Goal: Information Seeking & Learning: Learn about a topic

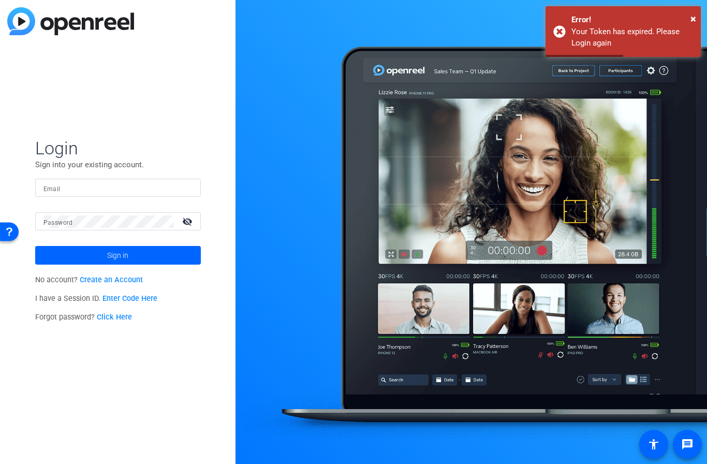
click at [136, 191] on input "Email" at bounding box center [117, 188] width 149 height 12
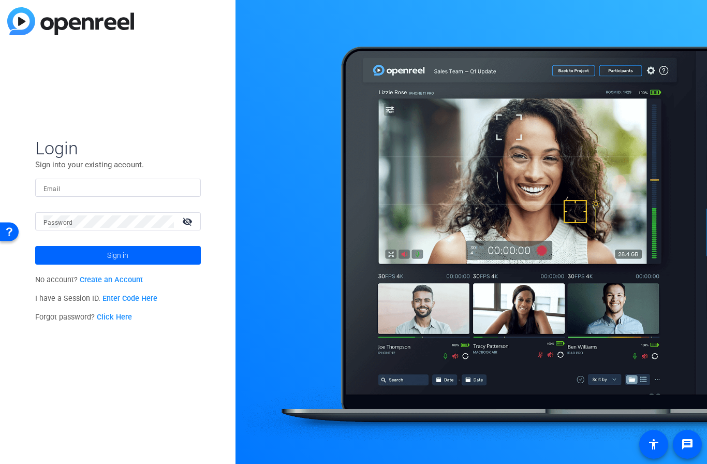
type input "[EMAIL_ADDRESS][DOMAIN_NAME]"
click at [97, 254] on span at bounding box center [118, 255] width 166 height 25
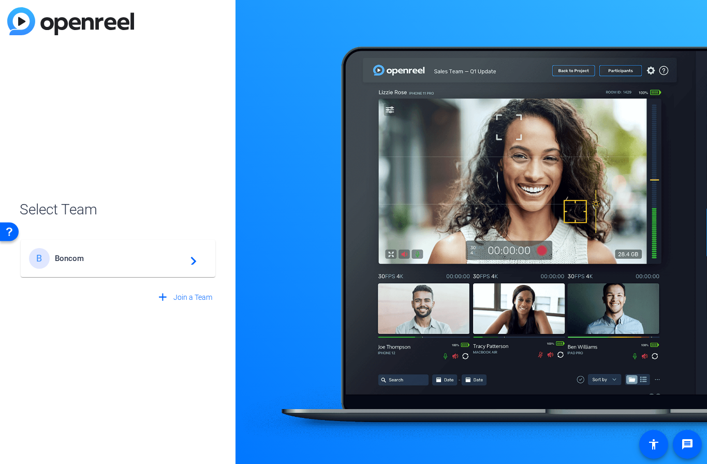
click at [81, 255] on span "Boncom" at bounding box center [119, 258] width 129 height 9
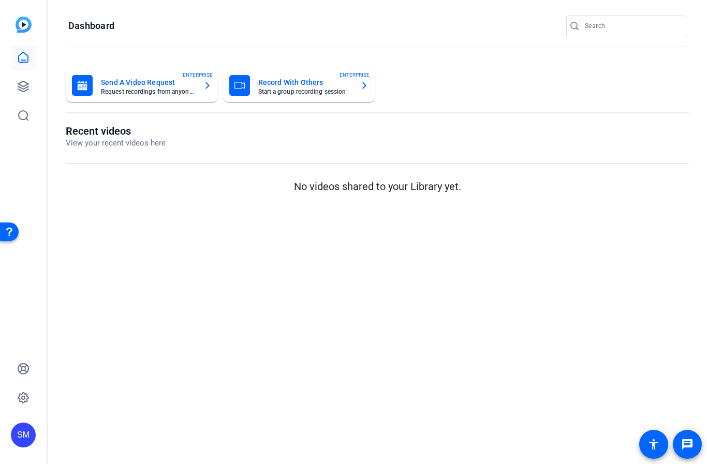
click at [27, 81] on icon at bounding box center [23, 86] width 12 height 12
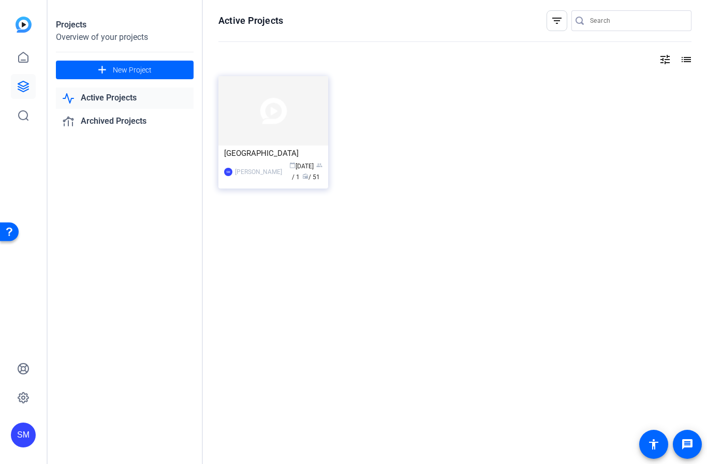
click at [266, 153] on div "[GEOGRAPHIC_DATA]" at bounding box center [273, 153] width 98 height 16
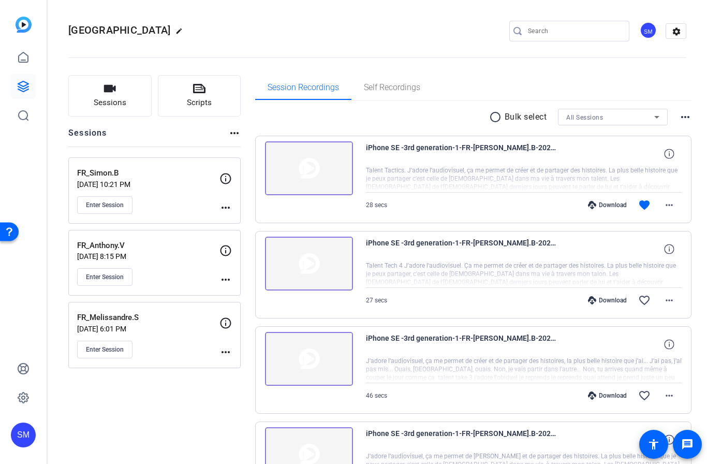
click at [176, 261] on div "FR_Anthony.V [DATE] 8:15 PM Enter Session" at bounding box center [148, 263] width 142 height 47
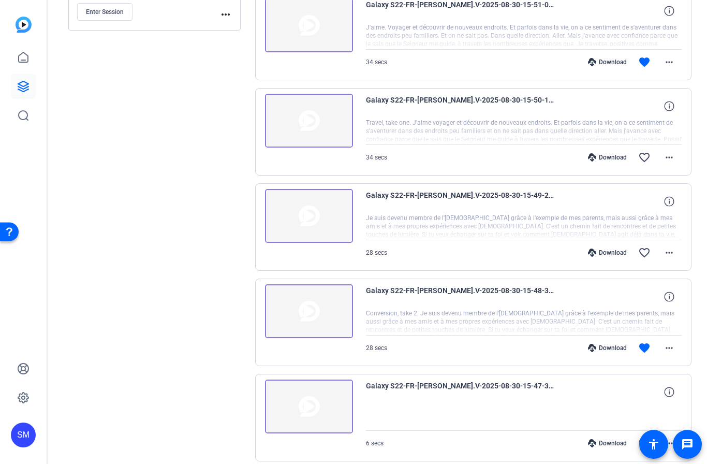
scroll to position [369, 0]
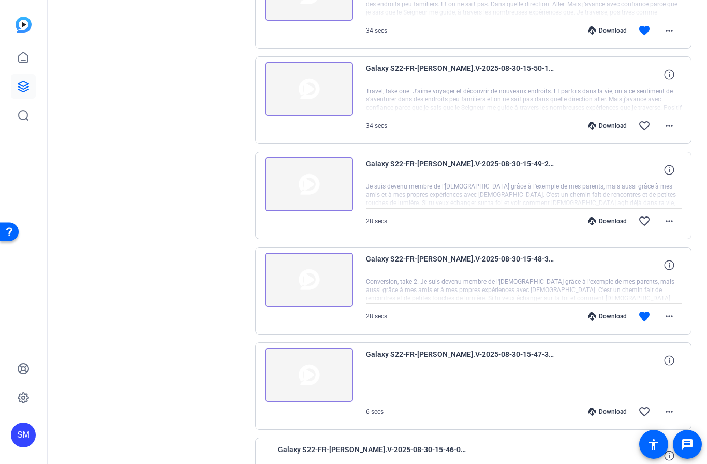
click at [313, 288] on img at bounding box center [309, 280] width 88 height 54
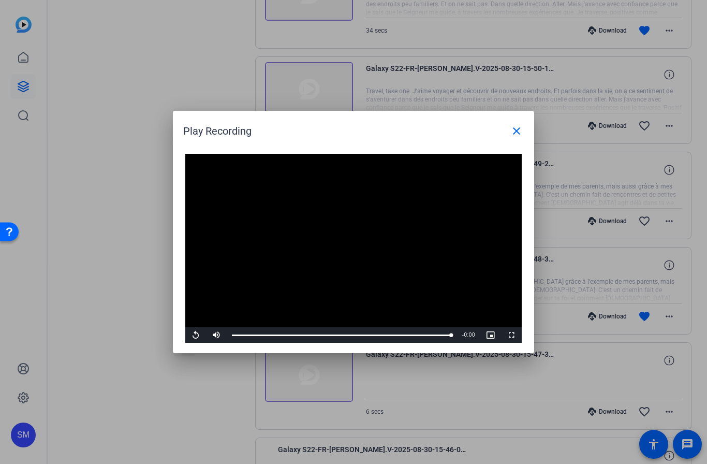
click at [526, 133] on span at bounding box center [516, 131] width 25 height 25
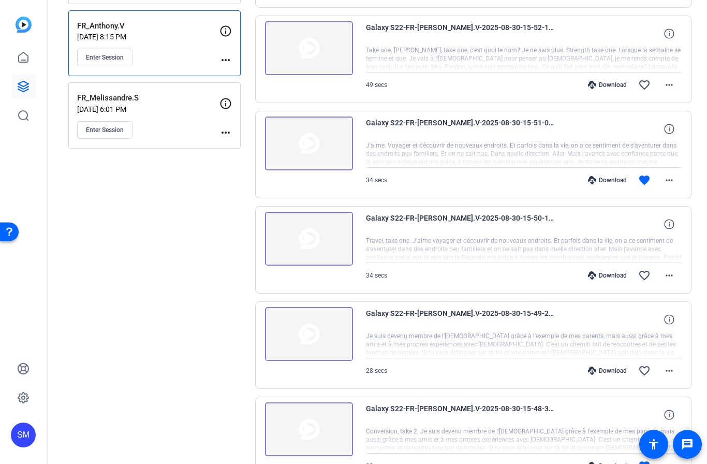
scroll to position [210, 0]
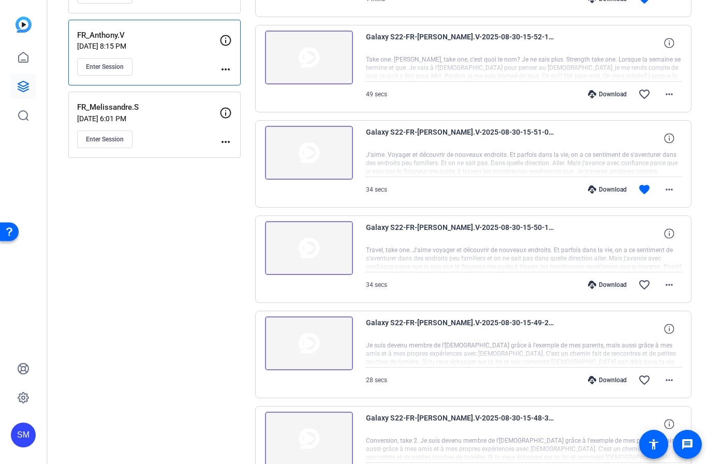
click at [304, 156] on img at bounding box center [309, 153] width 88 height 54
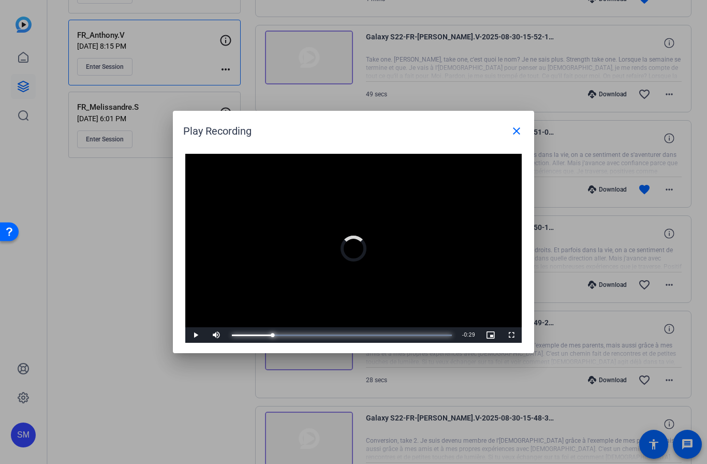
click at [271, 335] on div "Progress Bar" at bounding box center [342, 335] width 220 height 2
click at [509, 133] on span at bounding box center [516, 131] width 25 height 25
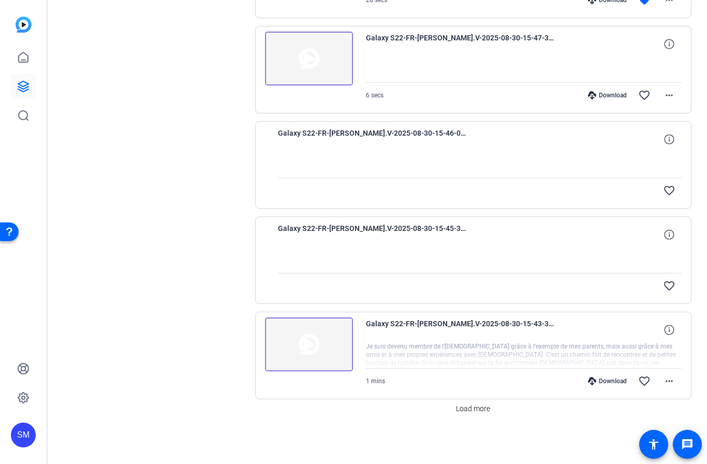
scroll to position [685, 0]
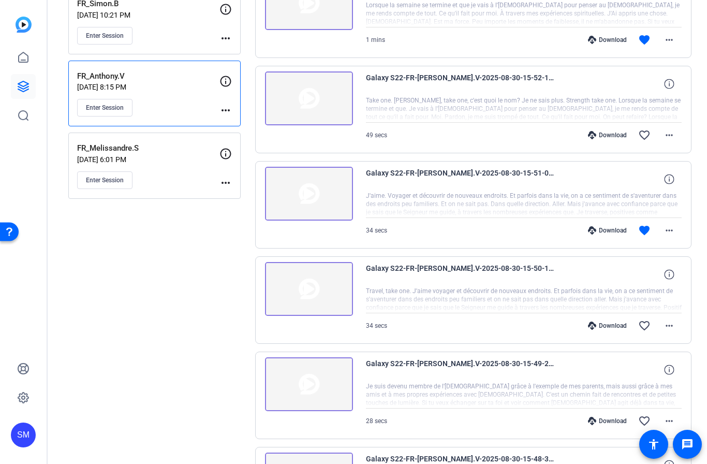
scroll to position [157, 0]
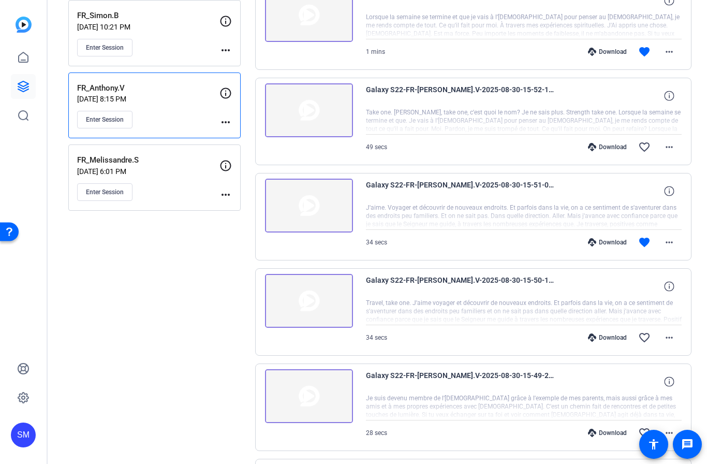
click at [304, 204] on img at bounding box center [309, 206] width 88 height 54
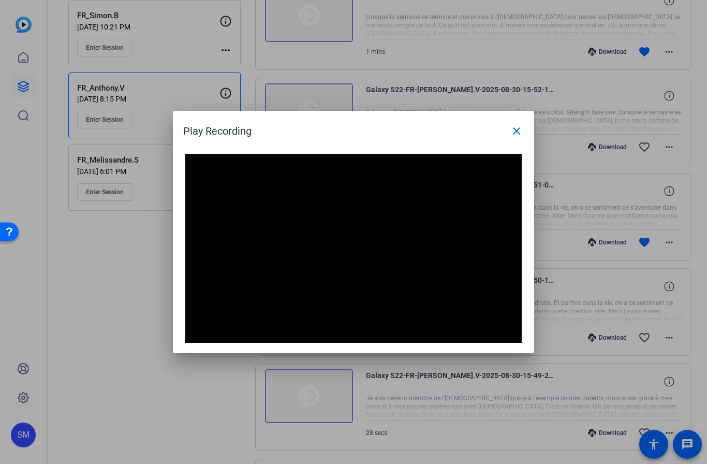
click at [519, 131] on mat-icon "close" at bounding box center [516, 131] width 12 height 12
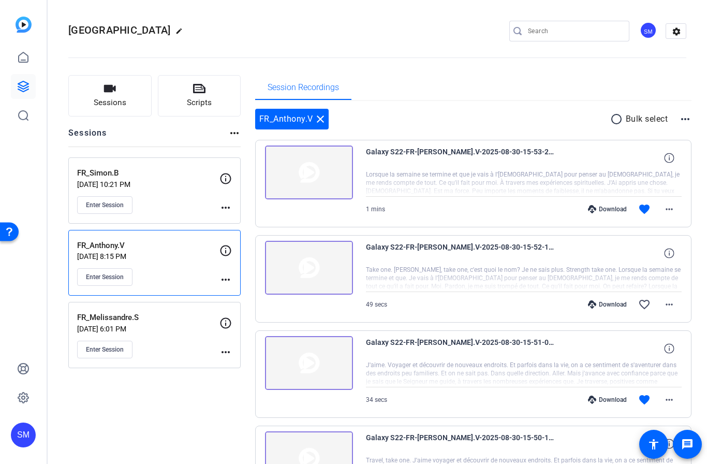
scroll to position [0, 0]
click at [312, 172] on img at bounding box center [309, 172] width 88 height 54
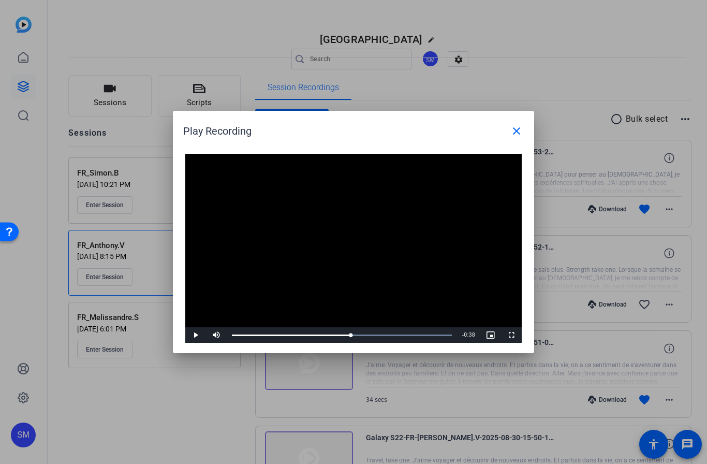
click at [514, 135] on mat-icon "close" at bounding box center [516, 131] width 12 height 12
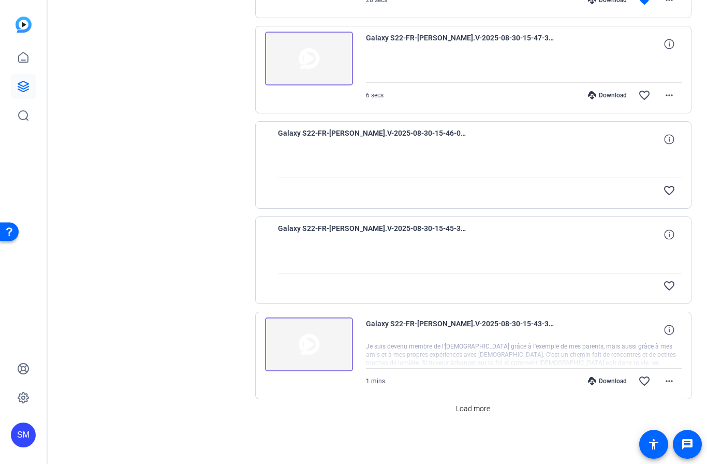
click at [471, 413] on span "Load more" at bounding box center [473, 408] width 34 height 11
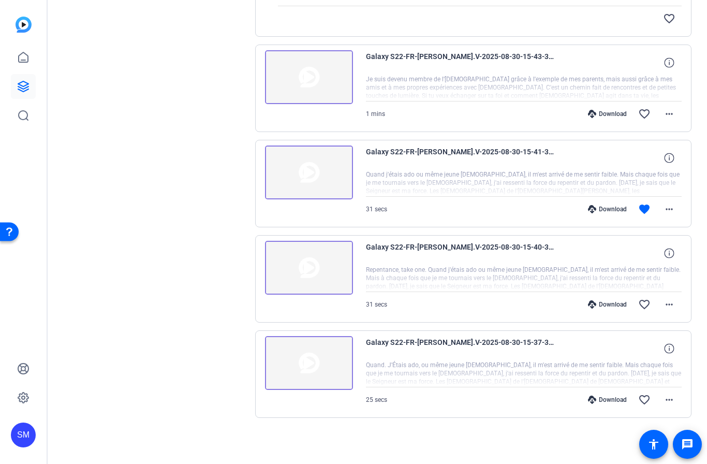
scroll to position [953, 0]
click at [308, 176] on img at bounding box center [309, 172] width 88 height 54
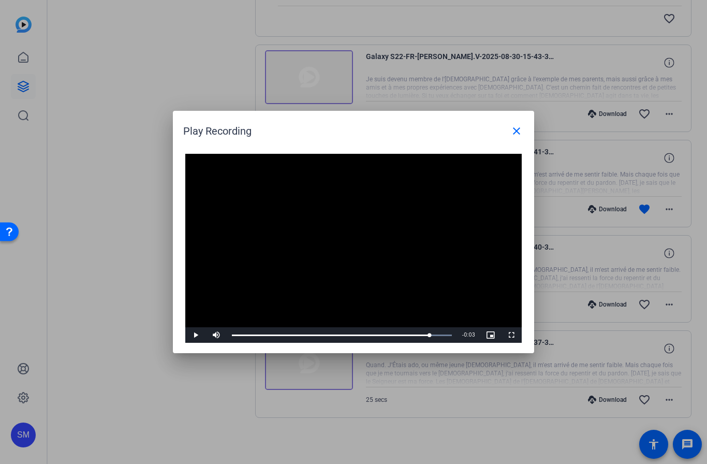
click at [528, 135] on span at bounding box center [516, 131] width 25 height 25
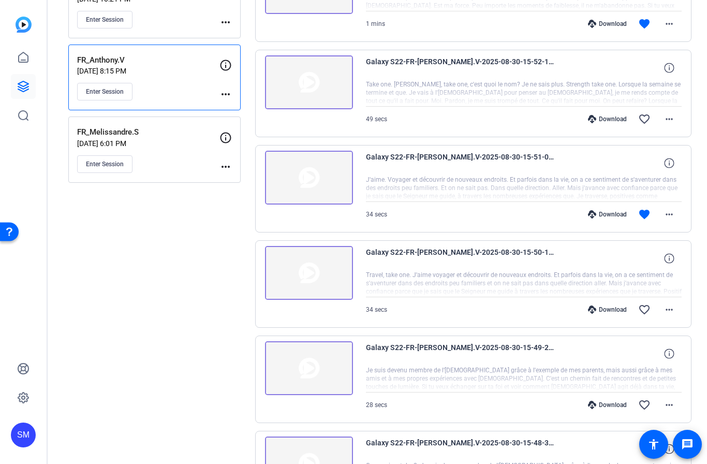
scroll to position [184, 0]
click at [312, 177] on img at bounding box center [309, 179] width 88 height 54
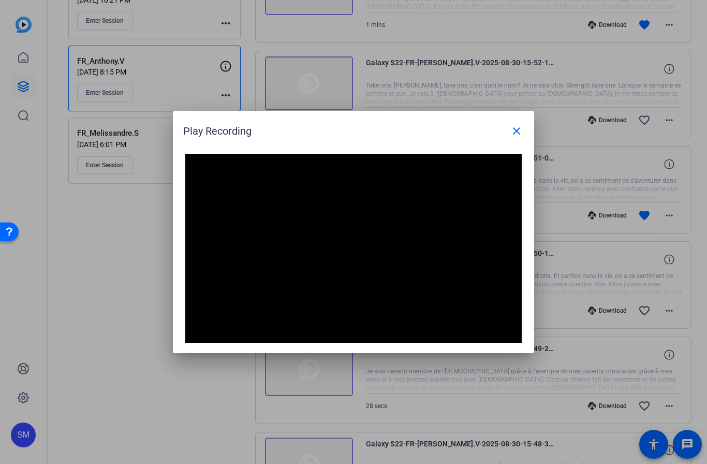
click at [532, 371] on div at bounding box center [353, 232] width 707 height 464
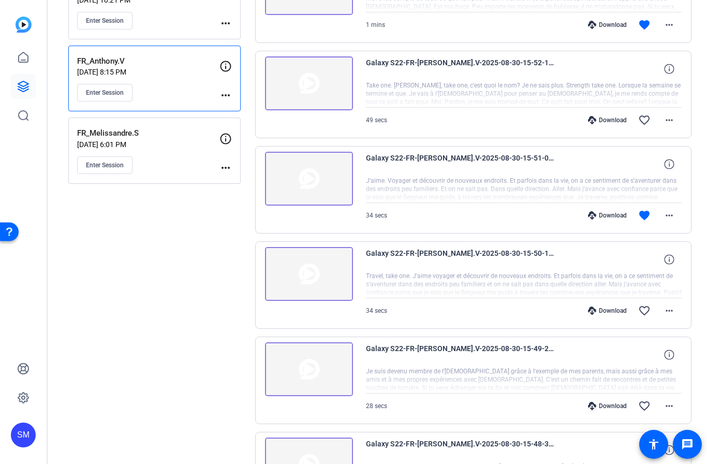
click at [151, 136] on p "FR_Melissandre.S" at bounding box center [148, 133] width 142 height 12
click at [174, 151] on div "FR_Melissandre.S [DATE] 6:01 PM Enter Session" at bounding box center [148, 150] width 142 height 47
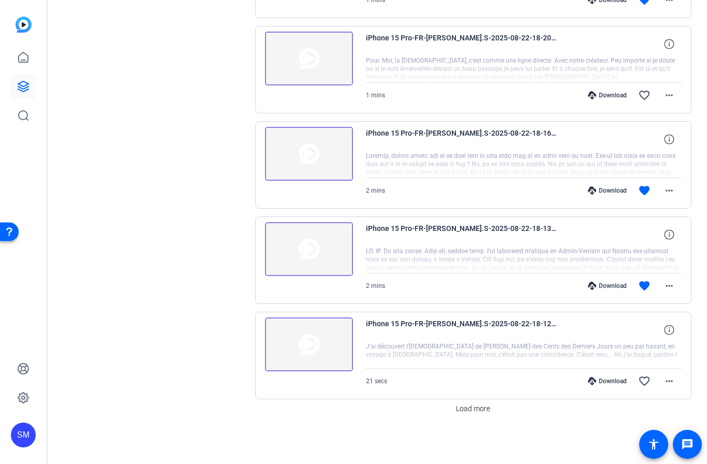
scroll to position [685, 0]
click at [310, 243] on img at bounding box center [309, 249] width 88 height 54
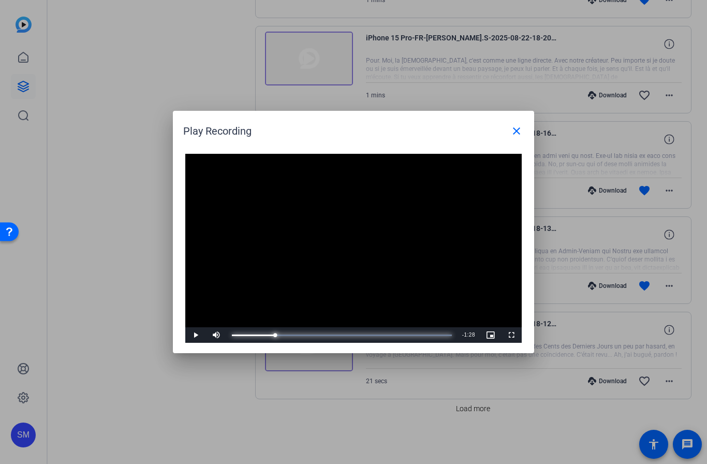
click at [259, 334] on div "Progress Bar" at bounding box center [253, 335] width 43 height 2
click at [277, 336] on div "Progress Bar" at bounding box center [259, 335] width 54 height 2
click at [291, 335] on div "Progress Bar" at bounding box center [263, 335] width 62 height 2
click at [303, 335] on div "Progress Bar" at bounding box center [342, 335] width 220 height 2
click at [296, 334] on div "Progress Bar" at bounding box center [342, 335] width 220 height 2
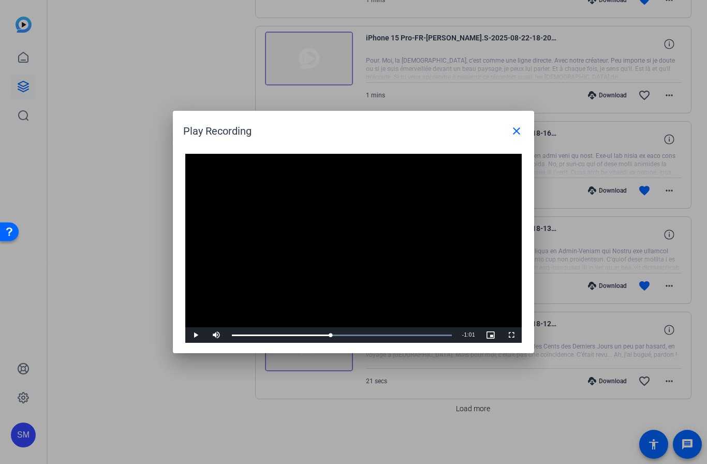
click at [513, 134] on mat-icon "close" at bounding box center [516, 131] width 12 height 12
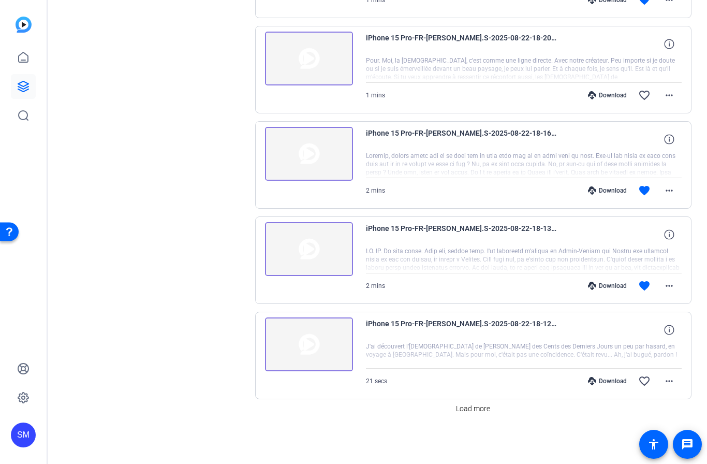
click at [305, 157] on img at bounding box center [309, 154] width 88 height 54
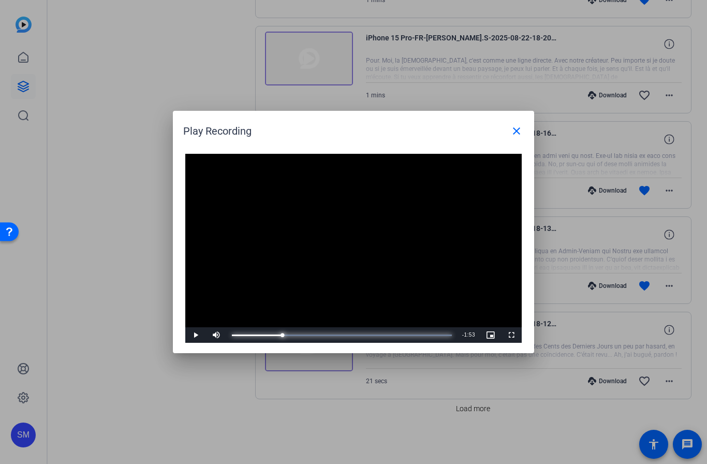
click at [266, 335] on div "Progress Bar" at bounding box center [257, 335] width 51 height 2
click at [519, 129] on mat-icon "close" at bounding box center [516, 131] width 12 height 12
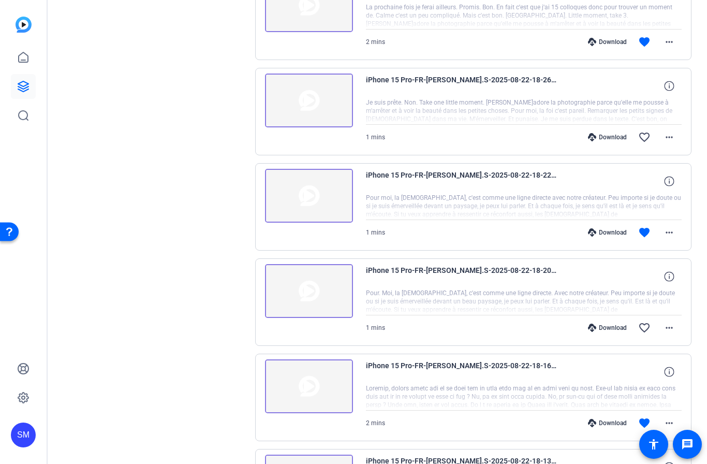
scroll to position [447, 0]
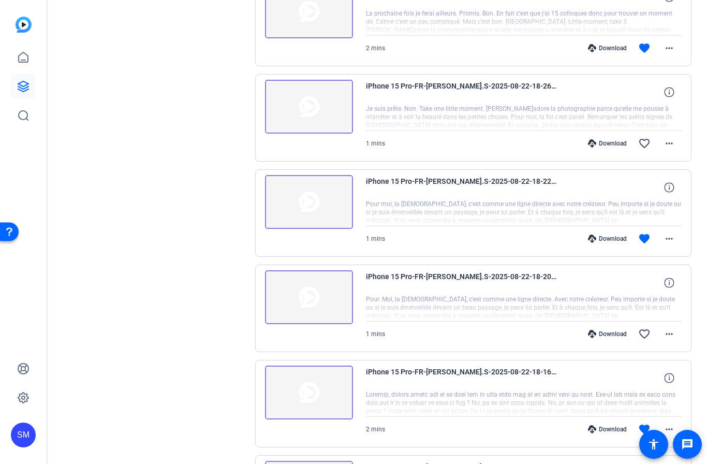
click at [304, 203] on img at bounding box center [309, 202] width 88 height 54
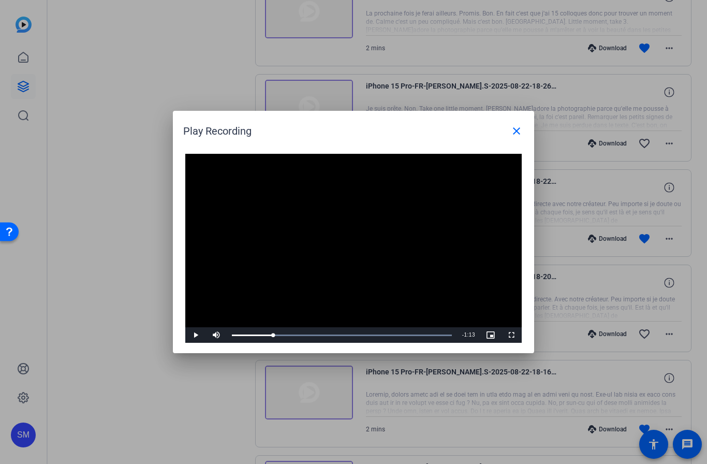
click at [200, 356] on div at bounding box center [353, 232] width 707 height 464
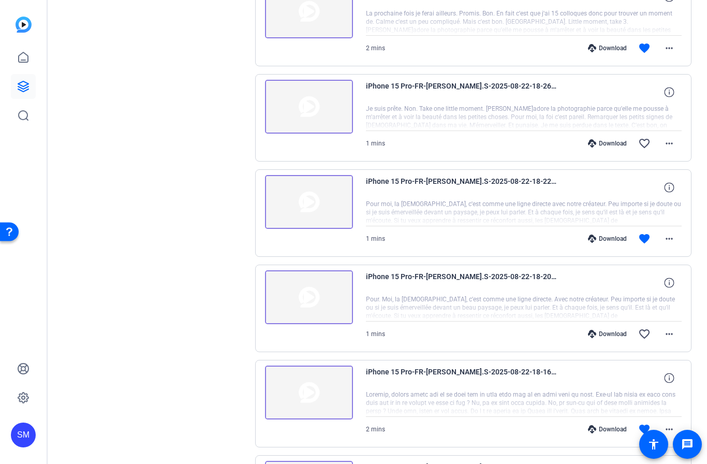
click at [308, 200] on img at bounding box center [309, 202] width 88 height 54
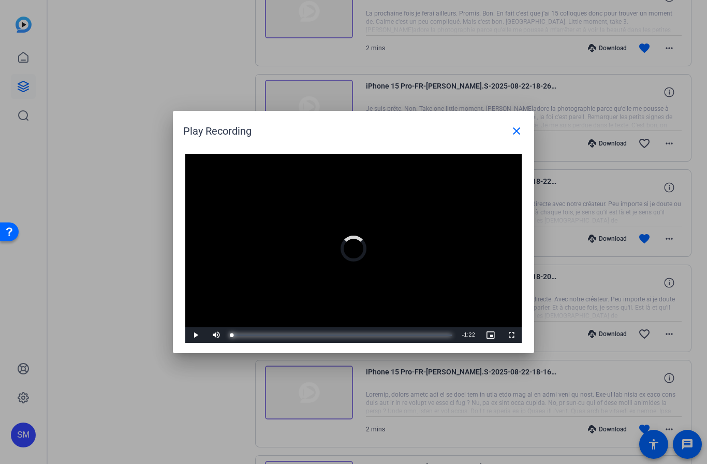
click at [232, 336] on div "Progress Bar" at bounding box center [232, 335] width 0 height 2
click at [358, 335] on div "Progress Bar" at bounding box center [302, 335] width 141 height 2
click at [388, 335] on div "Progress Bar" at bounding box center [313, 335] width 162 height 2
click at [508, 133] on span at bounding box center [516, 131] width 25 height 25
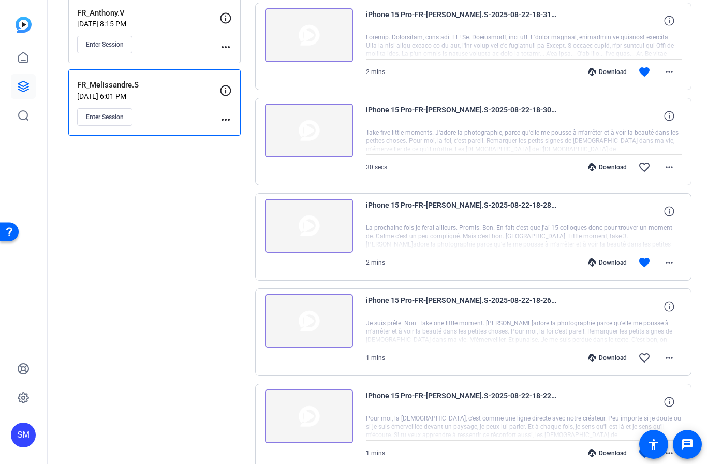
scroll to position [231, 0]
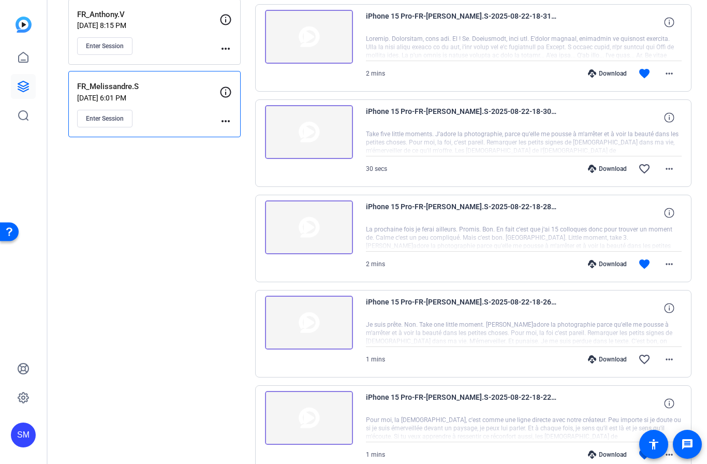
click at [307, 225] on img at bounding box center [309, 227] width 88 height 54
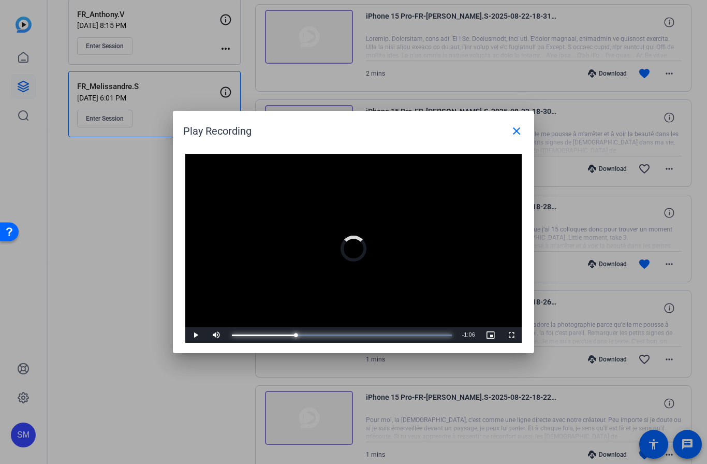
click at [288, 336] on div "Progress Bar" at bounding box center [342, 335] width 220 height 2
click at [315, 335] on div "Progress Bar" at bounding box center [342, 335] width 220 height 2
click at [331, 335] on div "Progress Bar" at bounding box center [288, 335] width 113 height 2
click at [353, 335] on div "Progress Bar" at bounding box center [299, 335] width 134 height 2
click at [508, 133] on span at bounding box center [516, 131] width 25 height 25
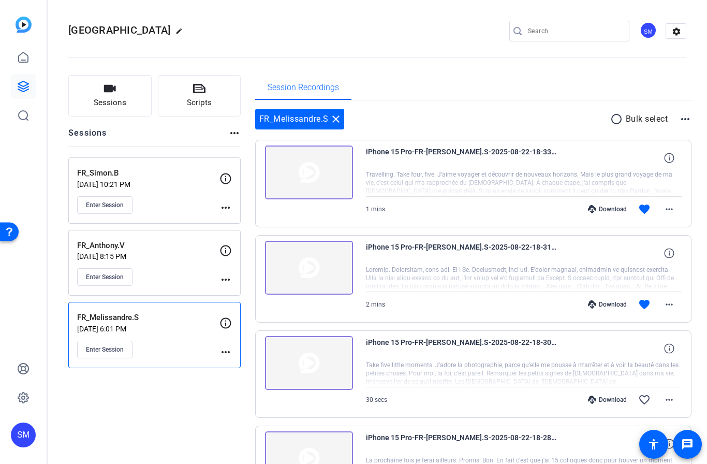
scroll to position [0, 0]
click at [308, 268] on img at bounding box center [309, 268] width 88 height 54
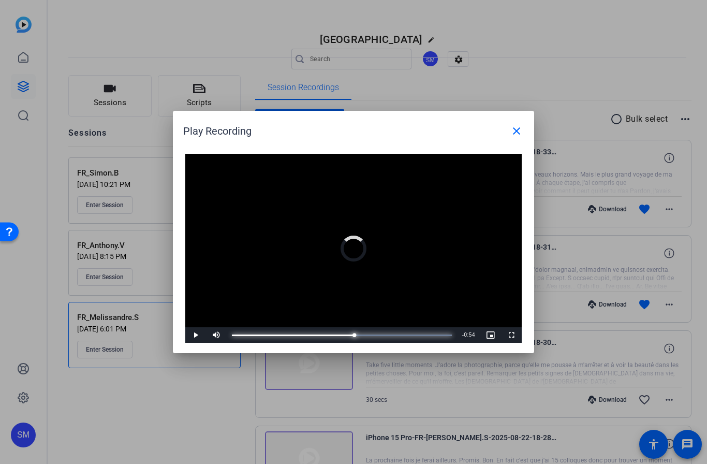
click at [335, 336] on div "Progress Bar" at bounding box center [293, 335] width 123 height 2
click at [376, 335] on div "Progress Bar" at bounding box center [311, 335] width 159 height 2
click at [509, 134] on span at bounding box center [516, 131] width 25 height 25
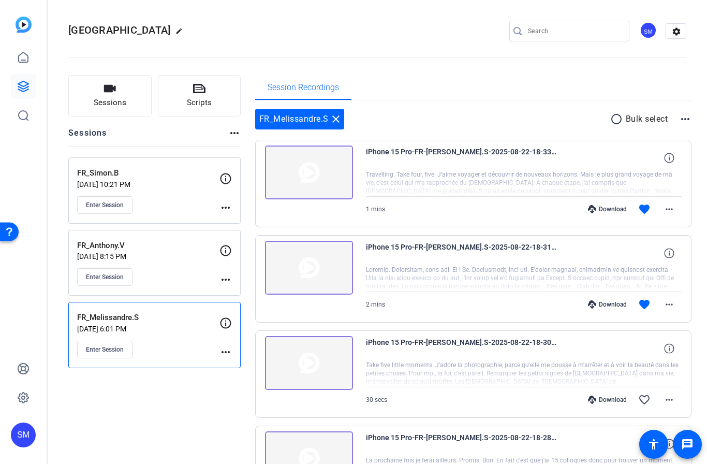
click at [313, 173] on img at bounding box center [309, 172] width 88 height 54
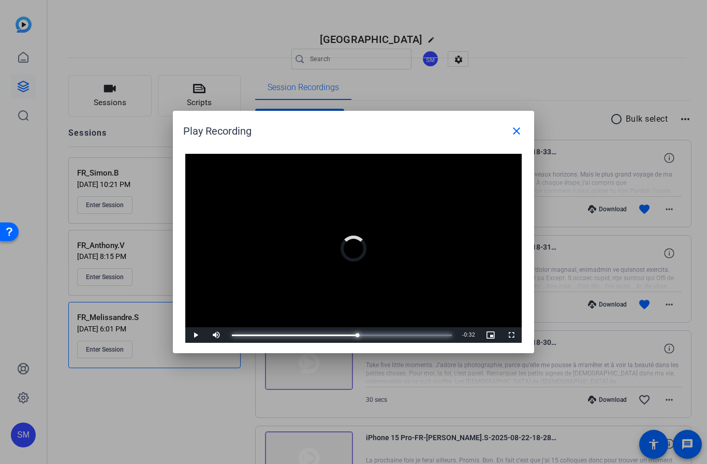
click at [340, 334] on div "Progress Bar" at bounding box center [295, 335] width 126 height 2
click at [518, 137] on mat-icon "close" at bounding box center [516, 131] width 12 height 12
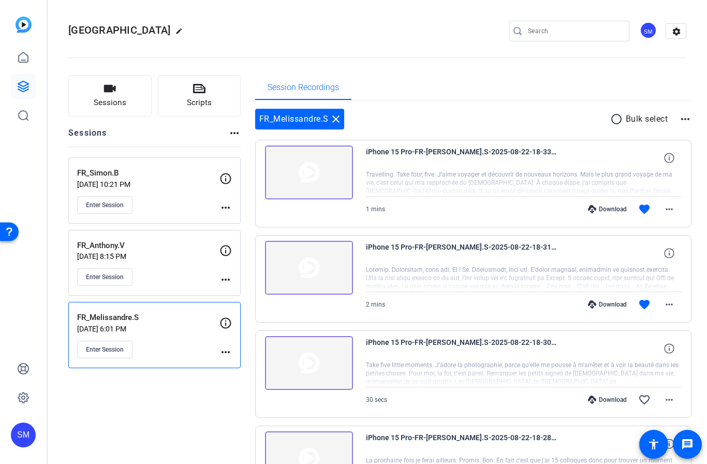
click at [175, 188] on div "FR_Simon.B [DATE] 10:21 PM Enter Session" at bounding box center [148, 190] width 142 height 47
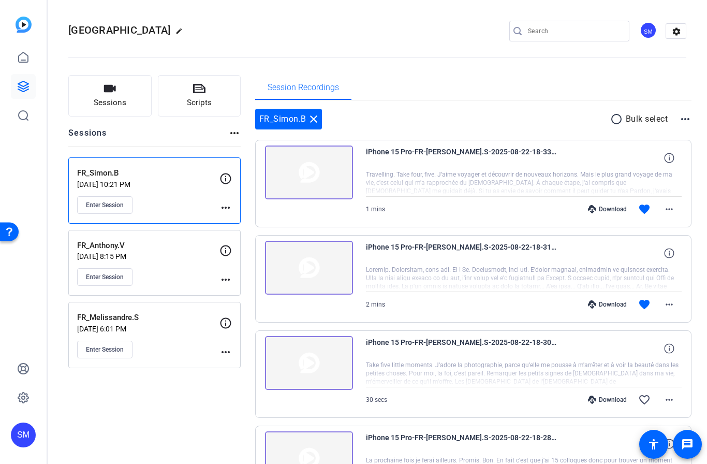
click at [173, 189] on div "FR_Simon.B [DATE] 10:21 PM Enter Session" at bounding box center [148, 190] width 142 height 47
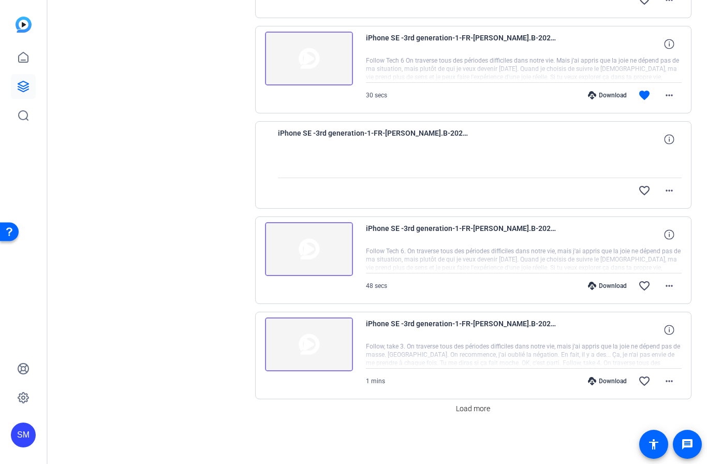
click at [468, 412] on span "Load more" at bounding box center [473, 408] width 34 height 11
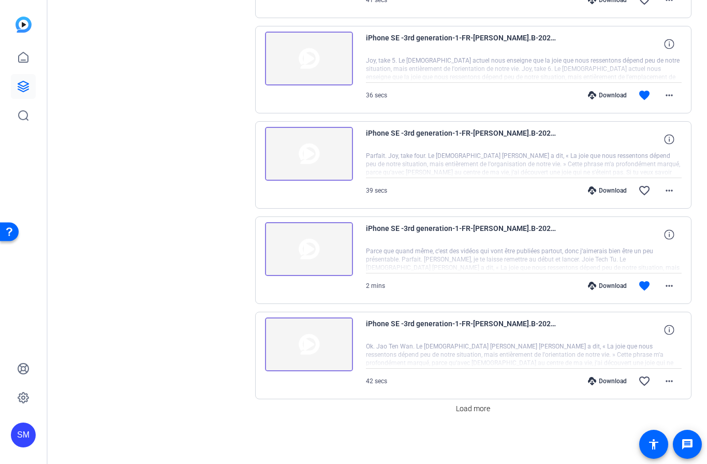
scroll to position [1638, 0]
click at [306, 248] on img at bounding box center [309, 249] width 88 height 54
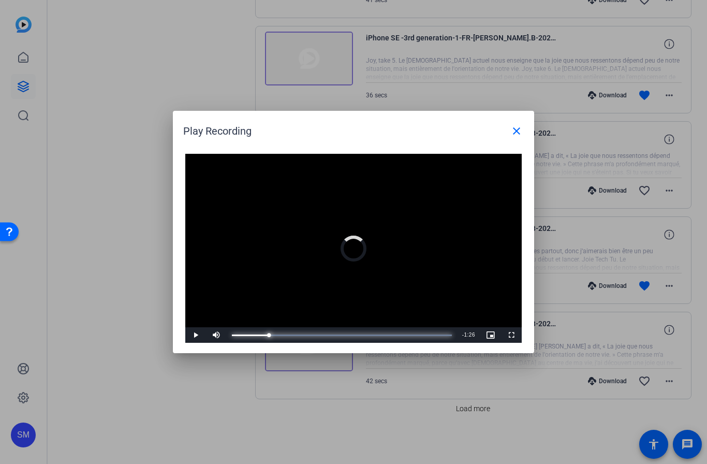
click at [273, 335] on div "Progress Bar" at bounding box center [342, 335] width 220 height 2
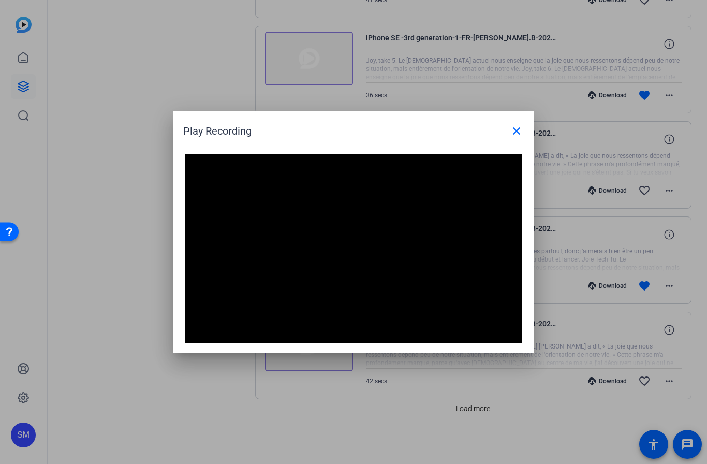
click at [517, 128] on mat-icon "close" at bounding box center [516, 131] width 12 height 12
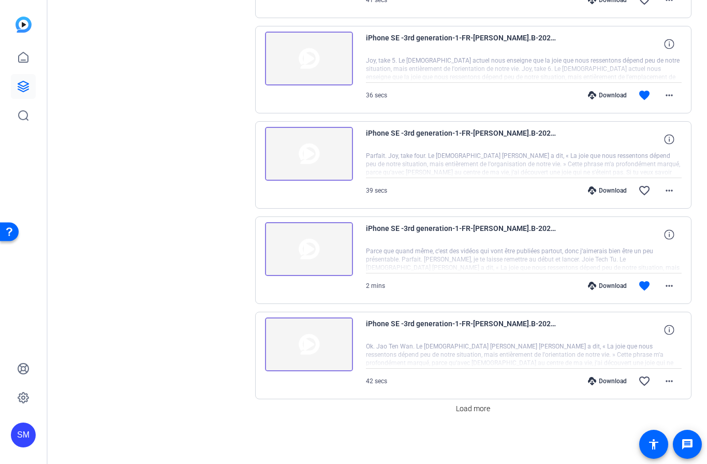
click at [307, 59] on img at bounding box center [309, 59] width 88 height 54
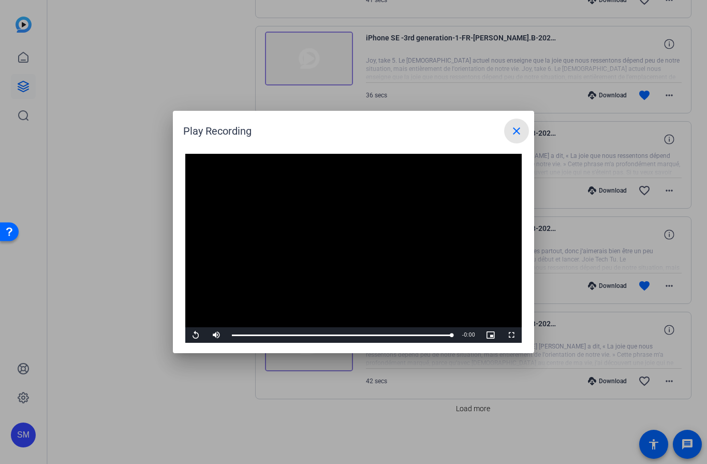
click at [513, 129] on mat-icon "close" at bounding box center [516, 131] width 12 height 12
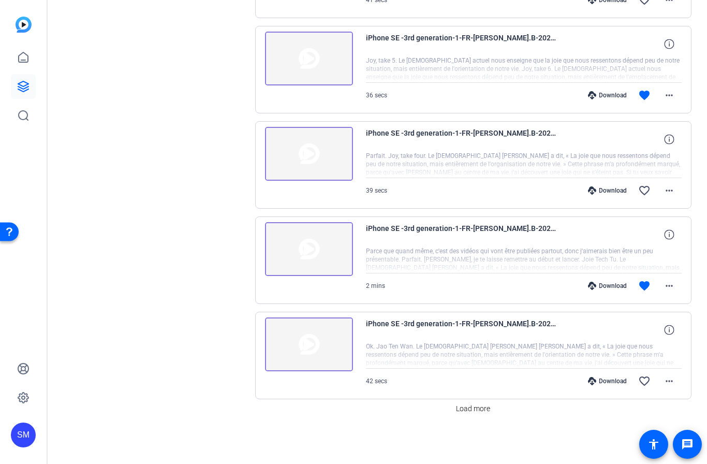
click at [311, 342] on img at bounding box center [309, 344] width 88 height 54
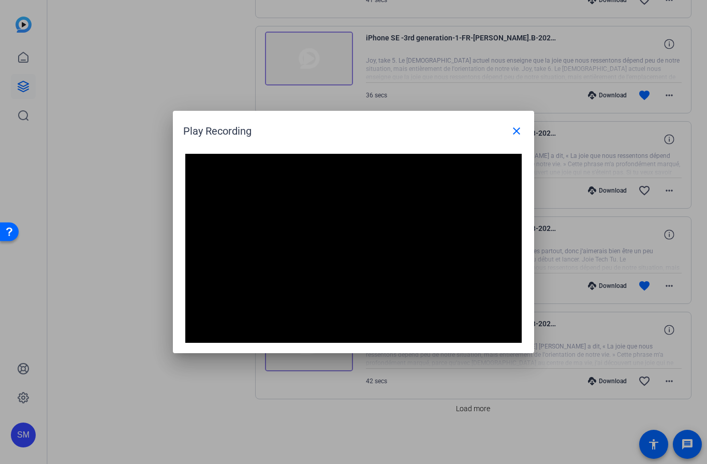
click at [519, 133] on mat-icon "close" at bounding box center [516, 131] width 12 height 12
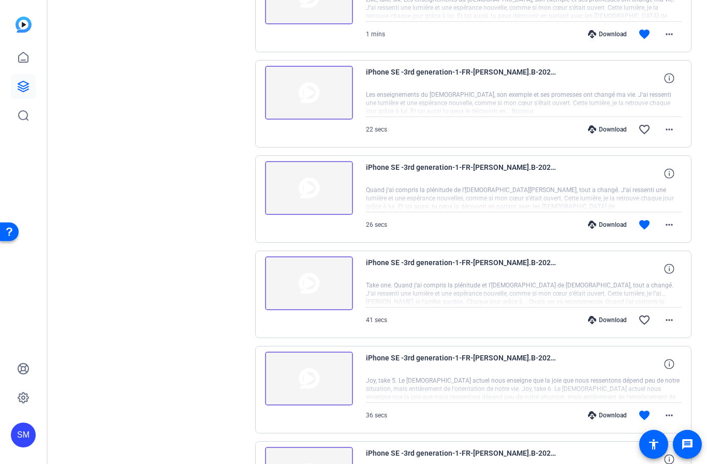
scroll to position [1313, 0]
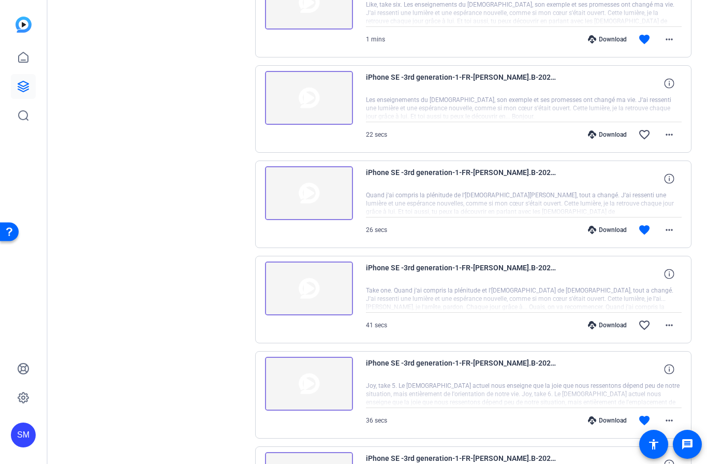
click at [306, 188] on img at bounding box center [309, 193] width 88 height 54
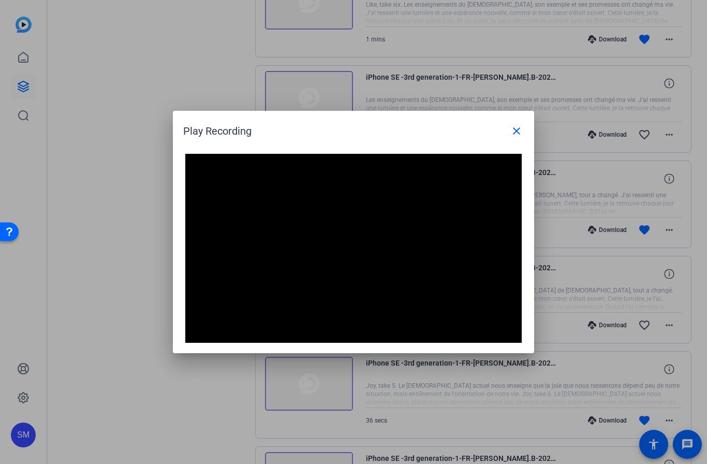
click at [512, 130] on mat-icon "close" at bounding box center [516, 131] width 12 height 12
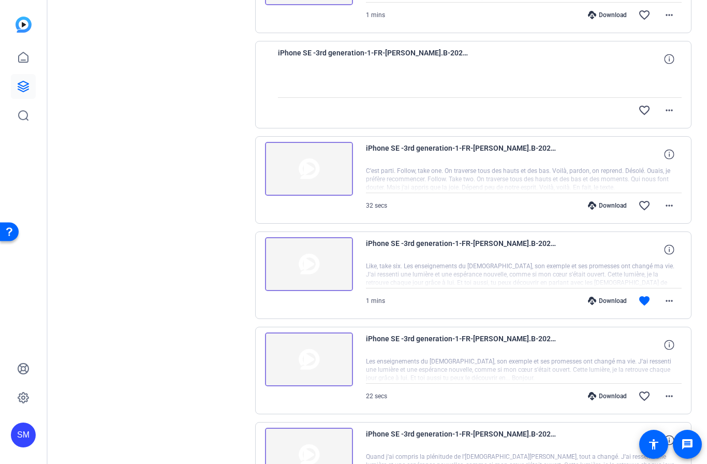
scroll to position [1049, 0]
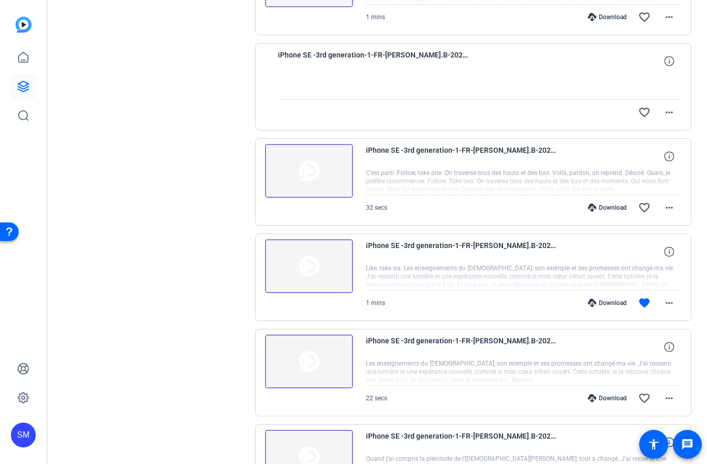
click at [303, 270] on img at bounding box center [309, 266] width 88 height 54
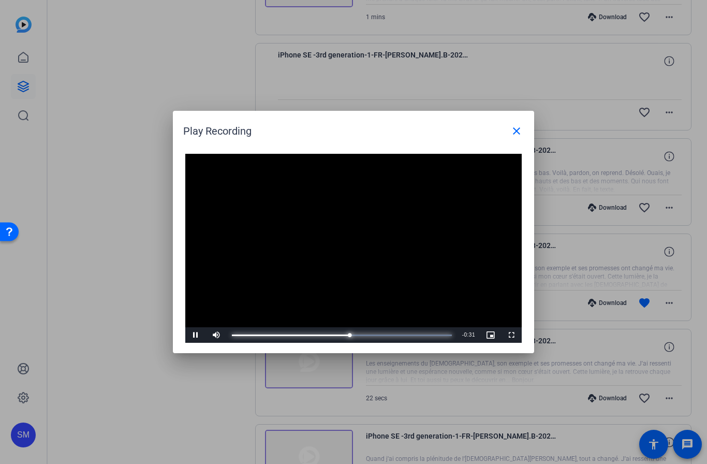
click at [328, 336] on div "Progress Bar" at bounding box center [291, 335] width 118 height 2
click at [345, 335] on div "Progress Bar" at bounding box center [296, 335] width 128 height 2
click at [356, 334] on div "Progress Bar" at bounding box center [300, 335] width 137 height 2
click at [509, 129] on span at bounding box center [516, 131] width 25 height 25
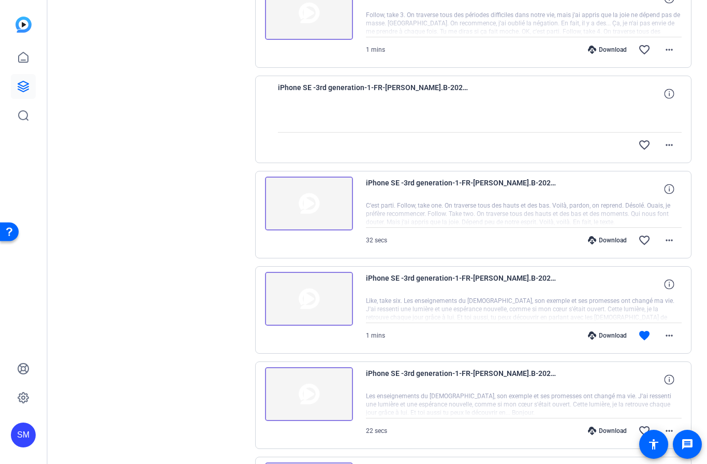
scroll to position [1054, 0]
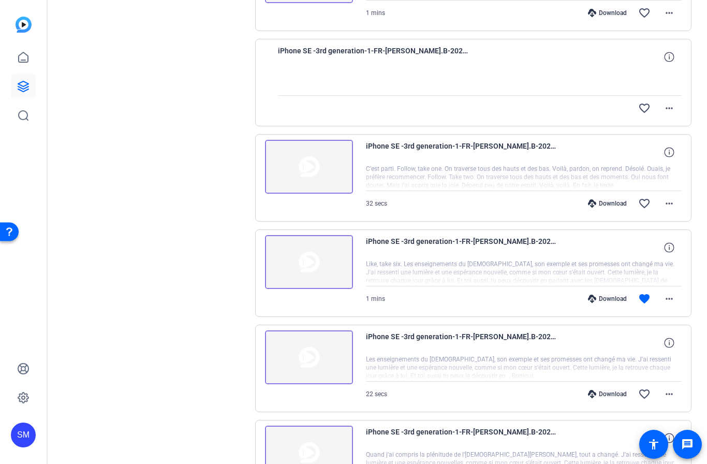
click at [300, 266] on img at bounding box center [309, 262] width 88 height 54
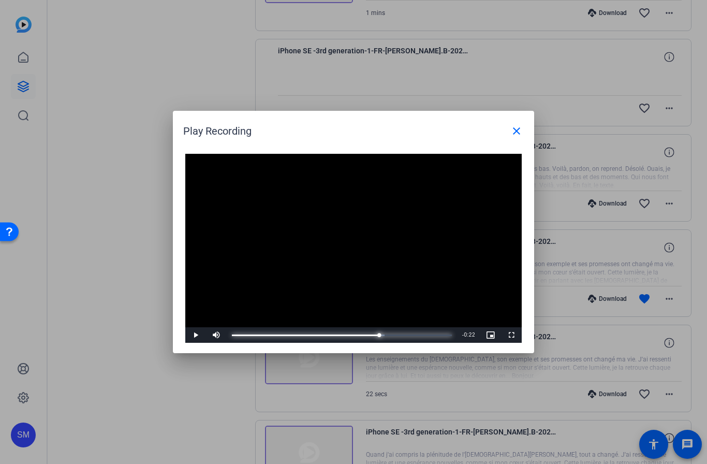
click at [357, 335] on div "Progress Bar" at bounding box center [306, 335] width 148 height 2
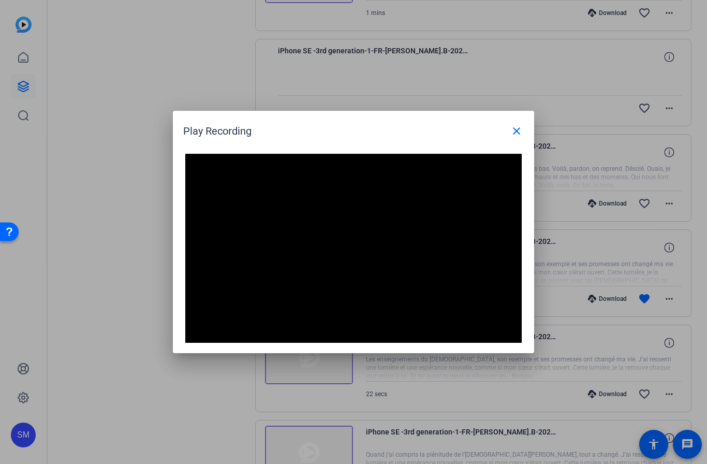
click at [513, 133] on mat-icon "close" at bounding box center [516, 131] width 12 height 12
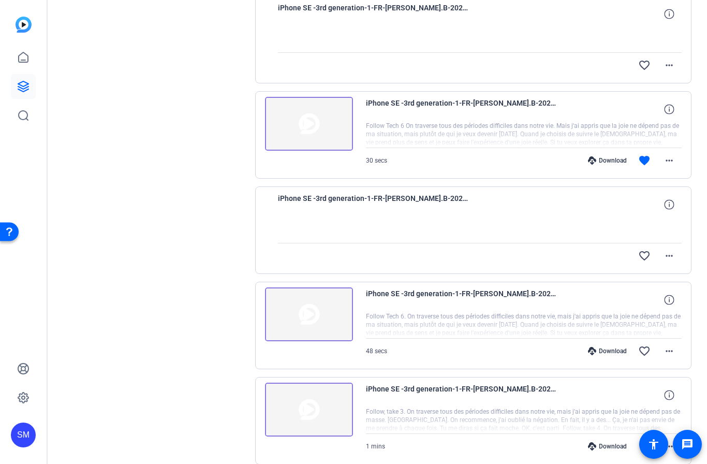
scroll to position [590, 0]
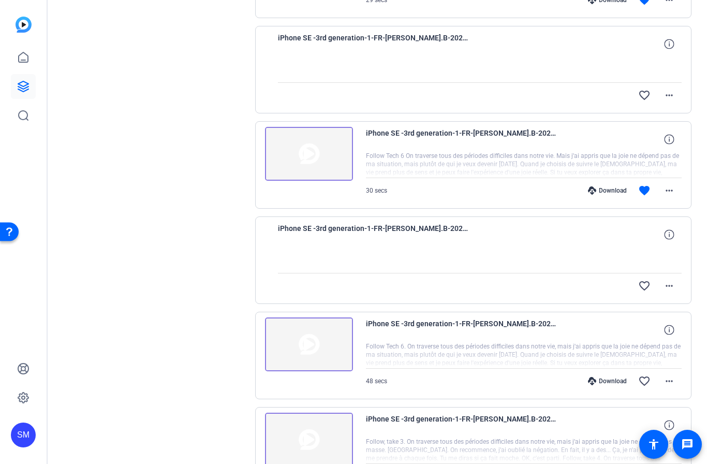
click at [302, 154] on img at bounding box center [309, 154] width 88 height 54
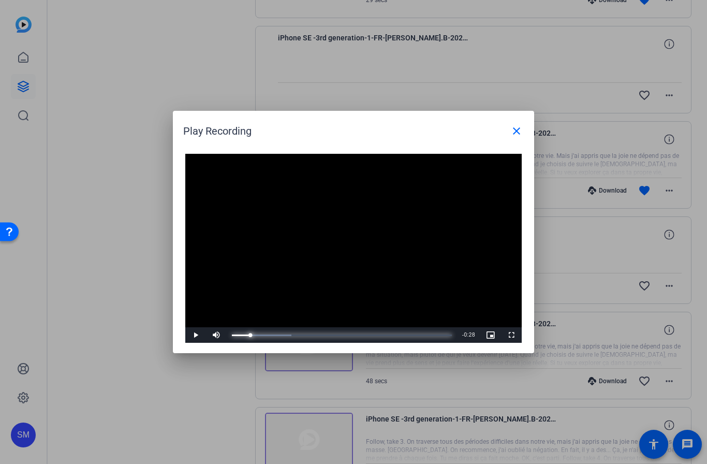
click at [232, 334] on div "Progress Bar" at bounding box center [241, 335] width 19 height 2
click at [510, 129] on span at bounding box center [516, 131] width 25 height 25
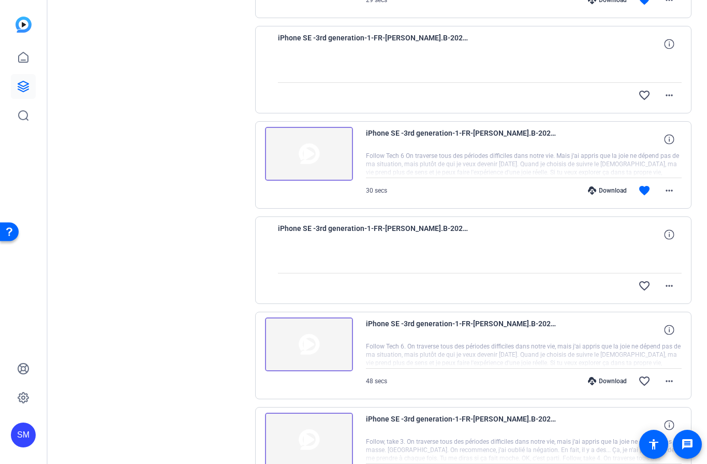
click at [510, 126] on div "iPhone SE -3rd generation-1-FR-[PERSON_NAME].B-2025-09-06-12-01-56-375-0 Follow…" at bounding box center [473, 164] width 437 height 87
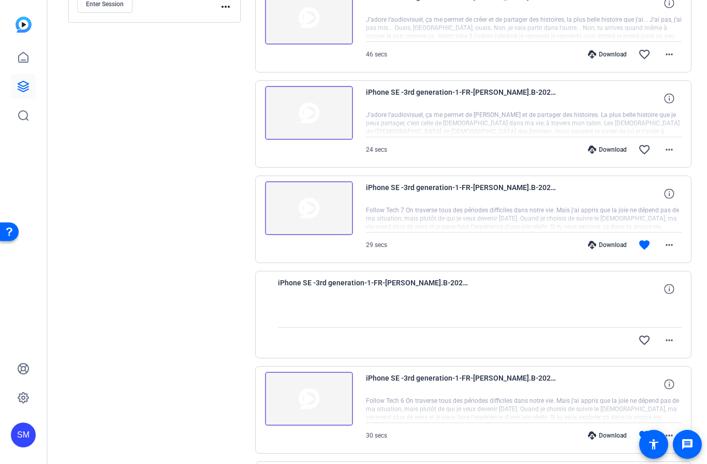
scroll to position [318, 0]
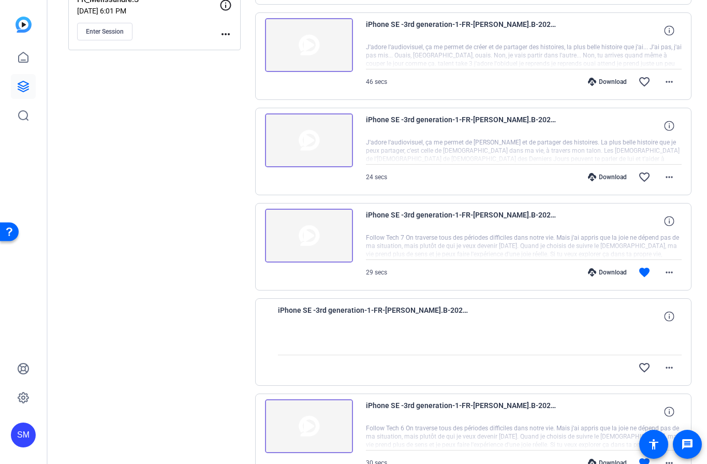
click at [304, 240] on img at bounding box center [309, 236] width 88 height 54
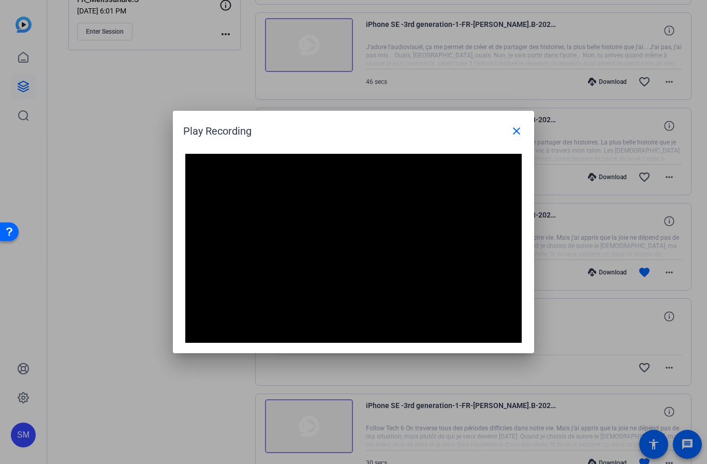
click at [505, 132] on span at bounding box center [516, 131] width 25 height 25
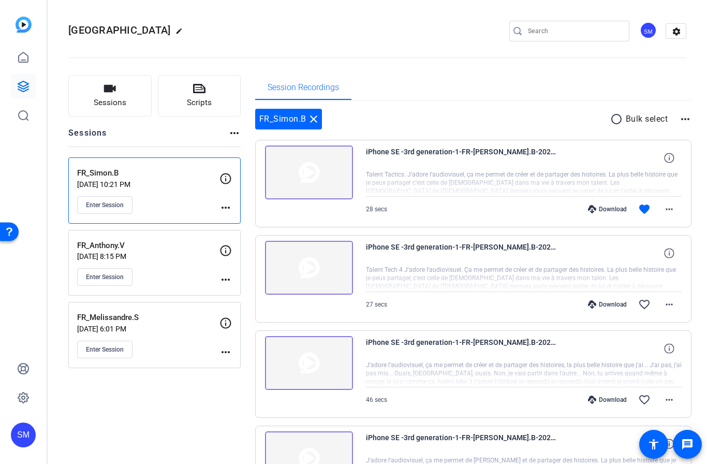
scroll to position [0, 0]
click at [306, 174] on img at bounding box center [309, 172] width 88 height 54
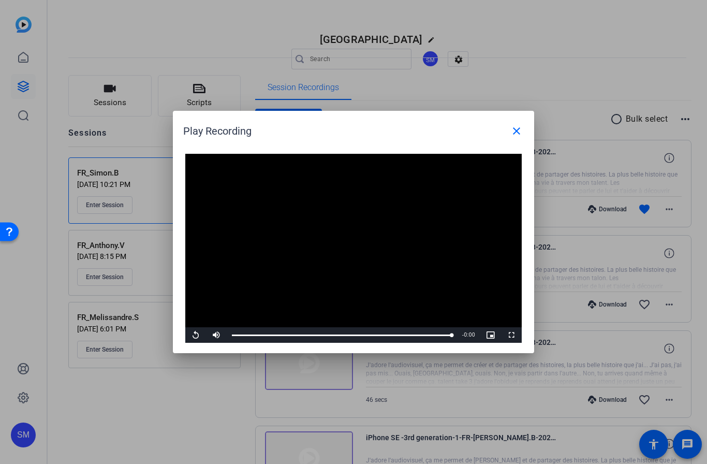
click at [517, 133] on mat-icon "close" at bounding box center [516, 131] width 12 height 12
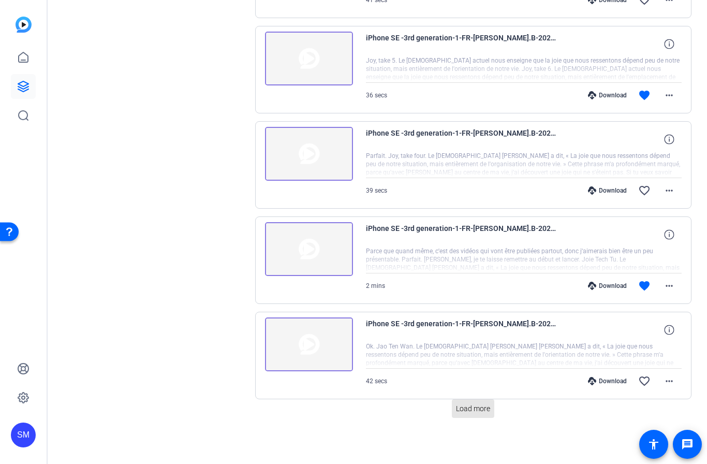
click at [484, 411] on span "Load more" at bounding box center [473, 408] width 34 height 11
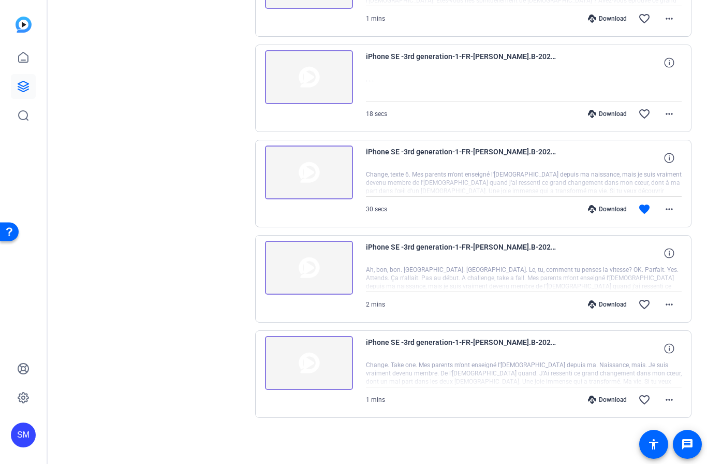
scroll to position [2191, 0]
click at [318, 274] on img at bounding box center [309, 268] width 88 height 54
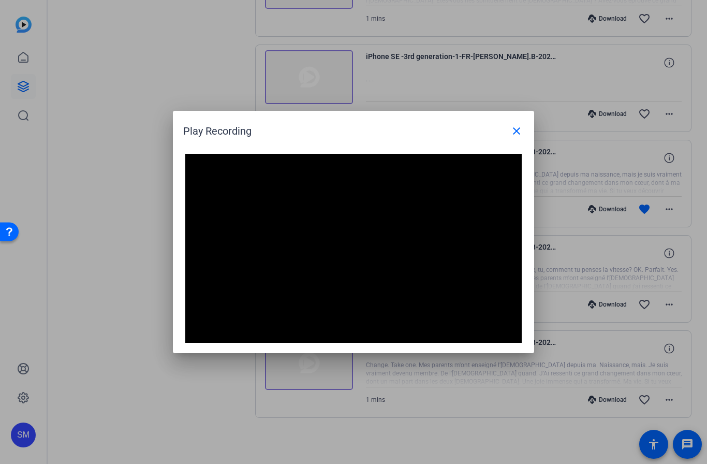
click at [510, 140] on span at bounding box center [516, 131] width 25 height 25
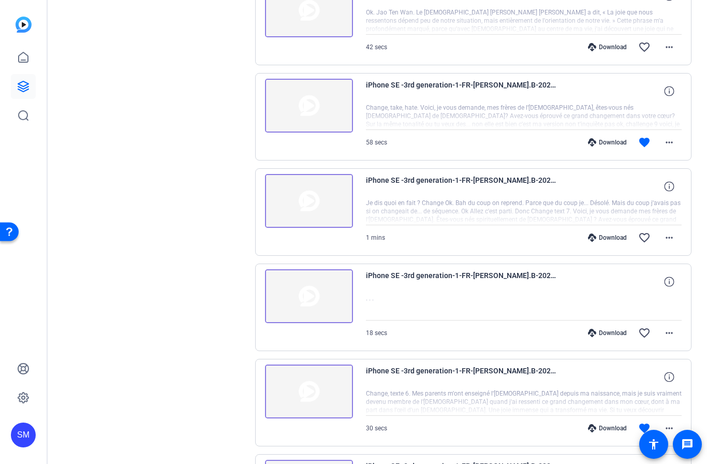
scroll to position [1907, 0]
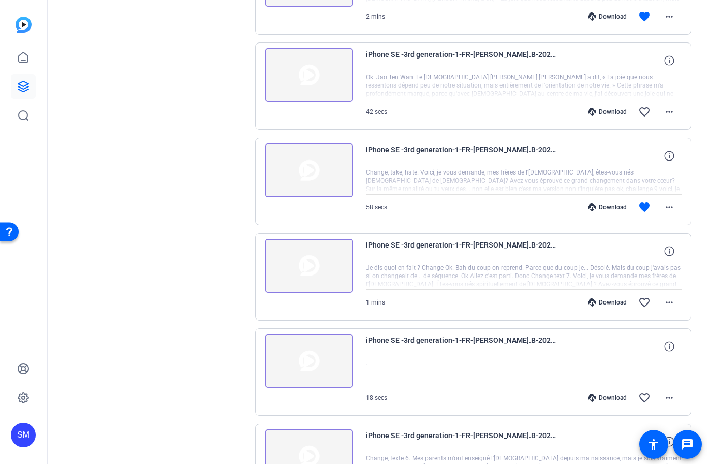
click at [306, 172] on img at bounding box center [309, 170] width 88 height 54
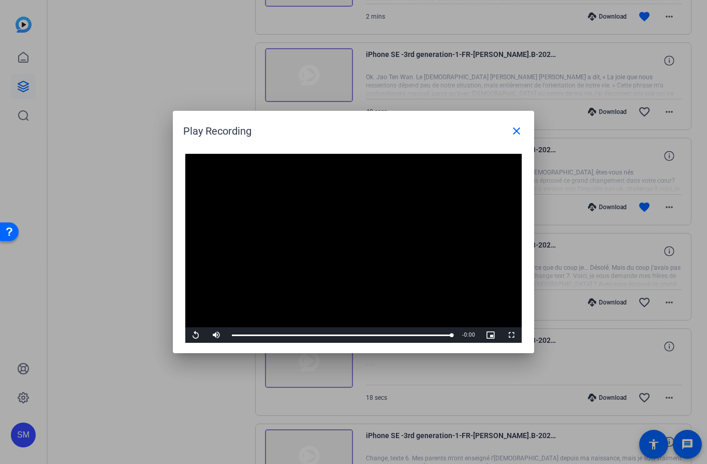
click at [504, 134] on span at bounding box center [516, 131] width 25 height 25
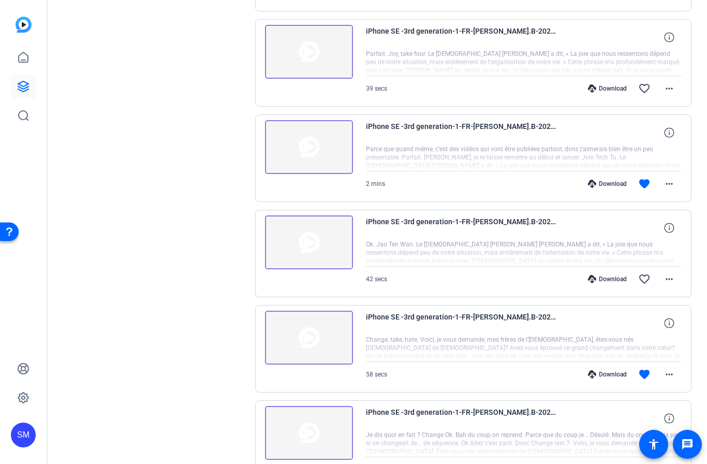
scroll to position [1739, 0]
